Goal: Information Seeking & Learning: Learn about a topic

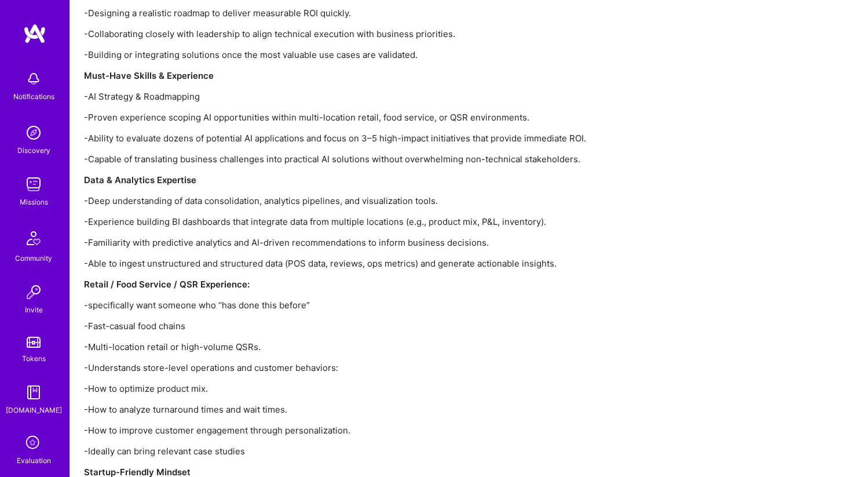
scroll to position [1487, 0]
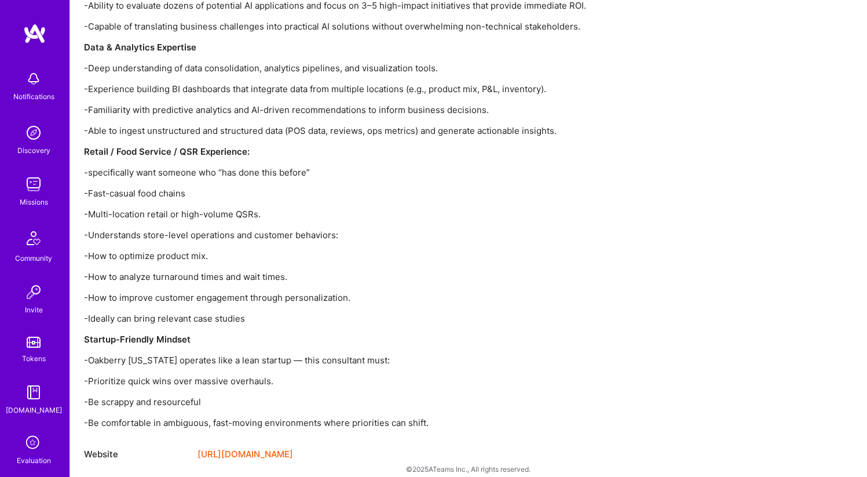
click at [292, 447] on link "[URL][DOMAIN_NAME]" at bounding box center [246, 454] width 96 height 14
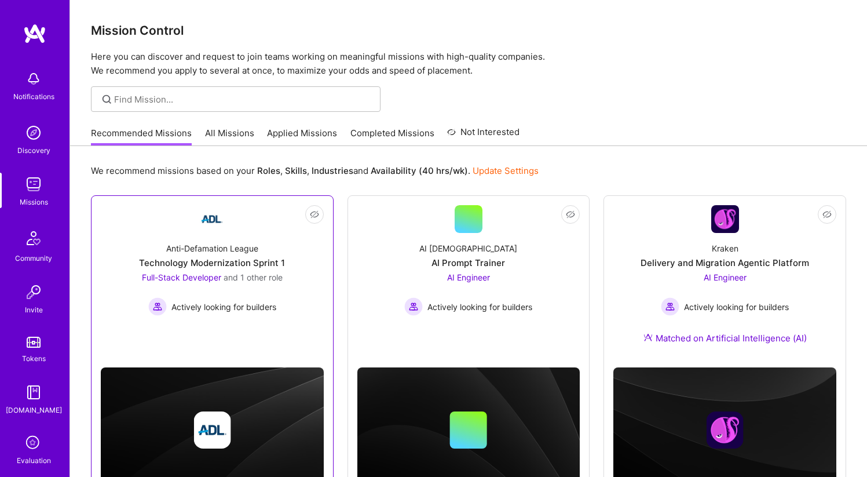
click at [237, 237] on div "Anti-Defamation League Technology Modernization Sprint 1 Full-Stack Developer a…" at bounding box center [212, 274] width 223 height 83
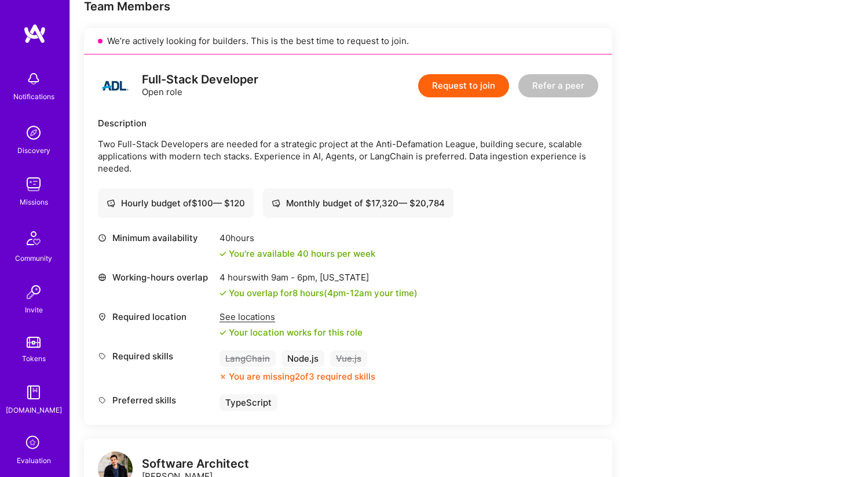
scroll to position [229, 0]
